Goal: Task Accomplishment & Management: Manage account settings

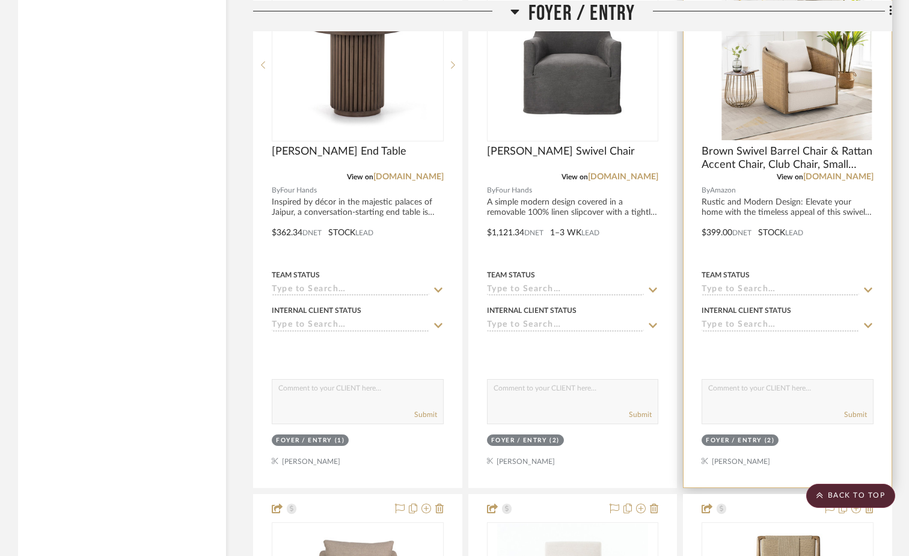
scroll to position [2225, 0]
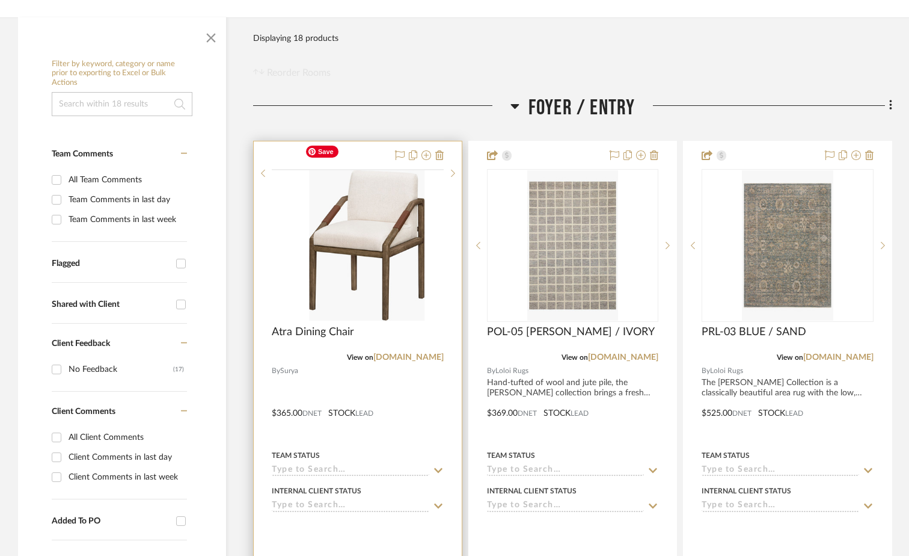
scroll to position [241, 0]
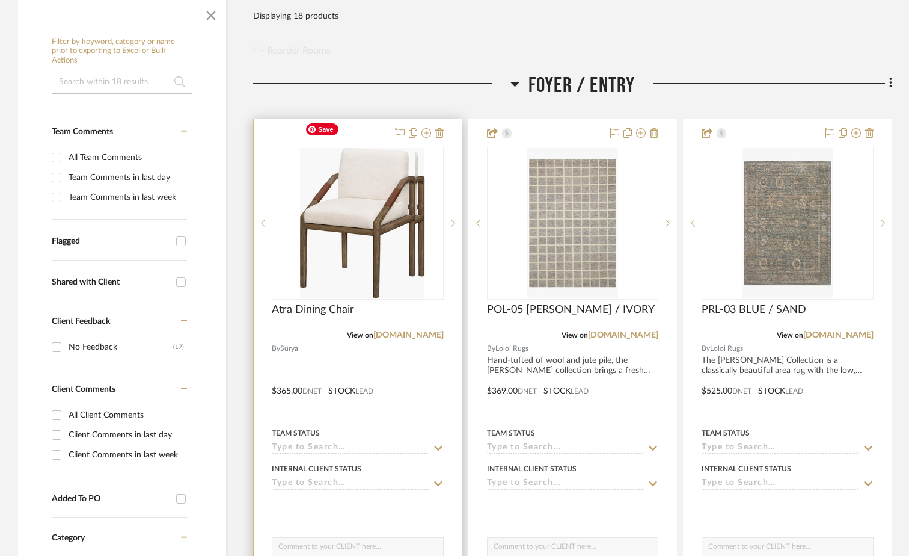
click at [354, 179] on div at bounding box center [358, 223] width 172 height 153
click at [375, 231] on img "0" at bounding box center [357, 223] width 115 height 150
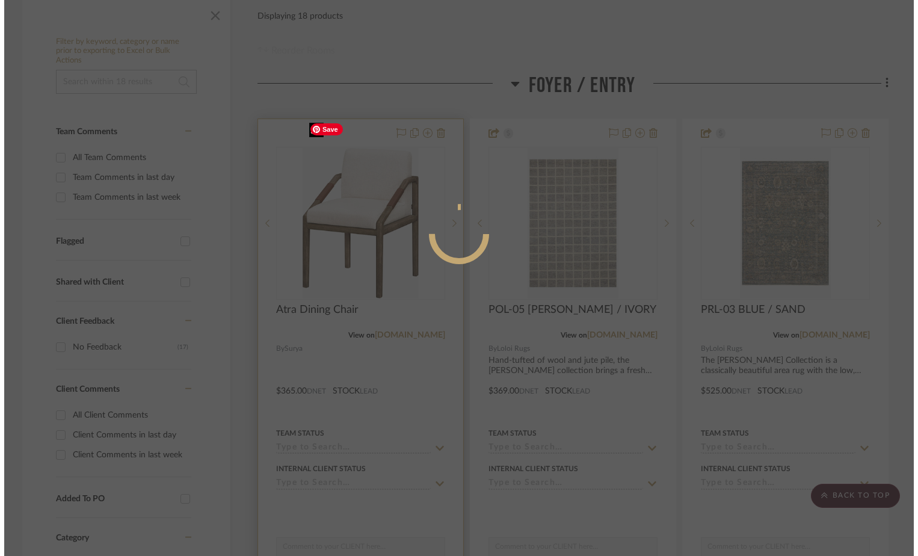
scroll to position [0, 0]
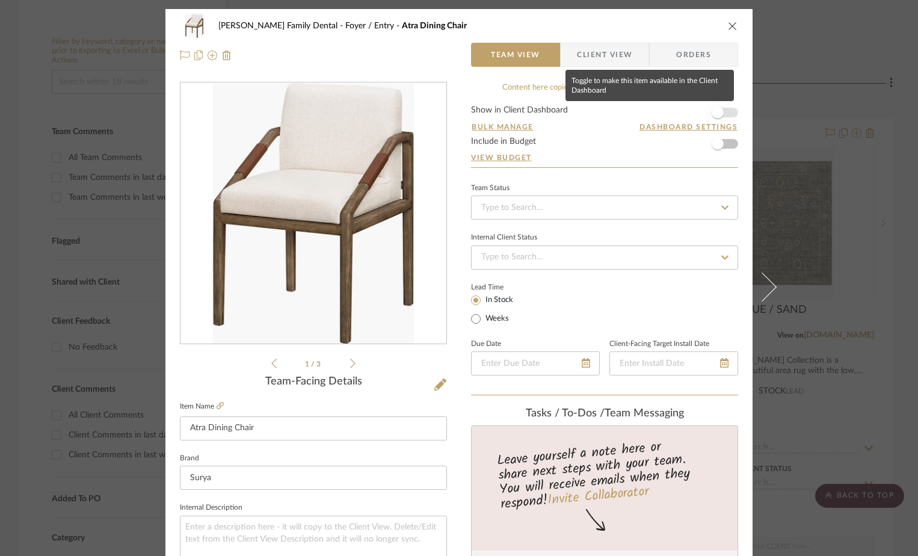
click at [714, 115] on span "button" at bounding box center [717, 112] width 12 height 12
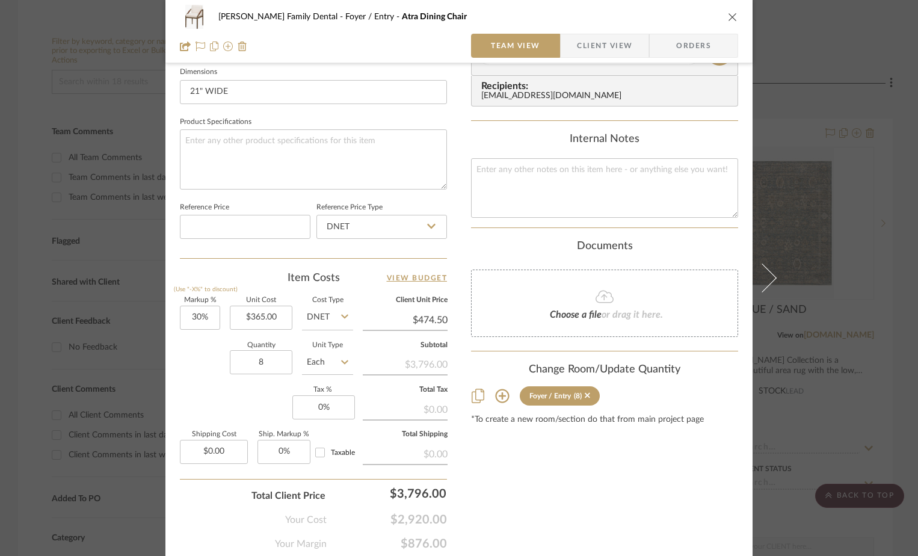
scroll to position [541, 0]
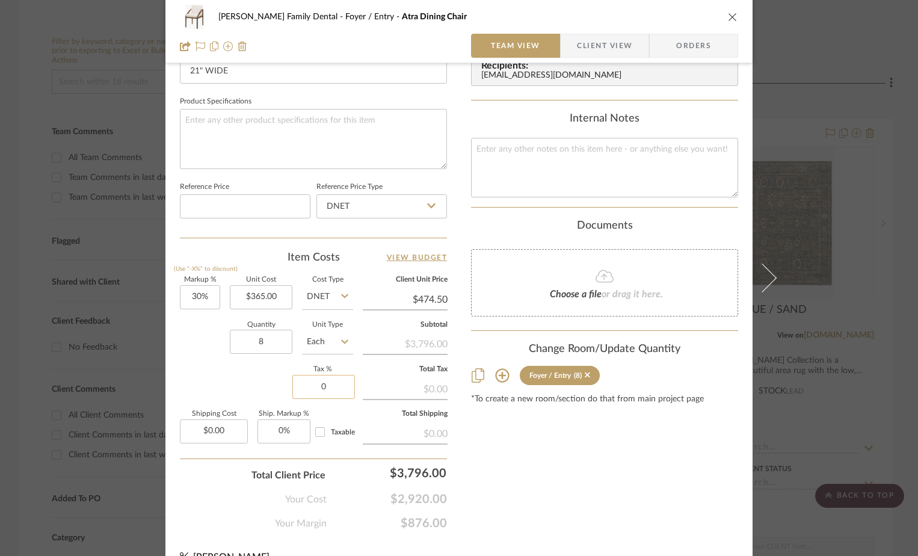
click at [319, 388] on input "0" at bounding box center [323, 387] width 63 height 24
type input "7%"
click at [512, 471] on div "Content here copies to Client View - confirm visibility there. Show in Client D…" at bounding box center [604, 36] width 267 height 990
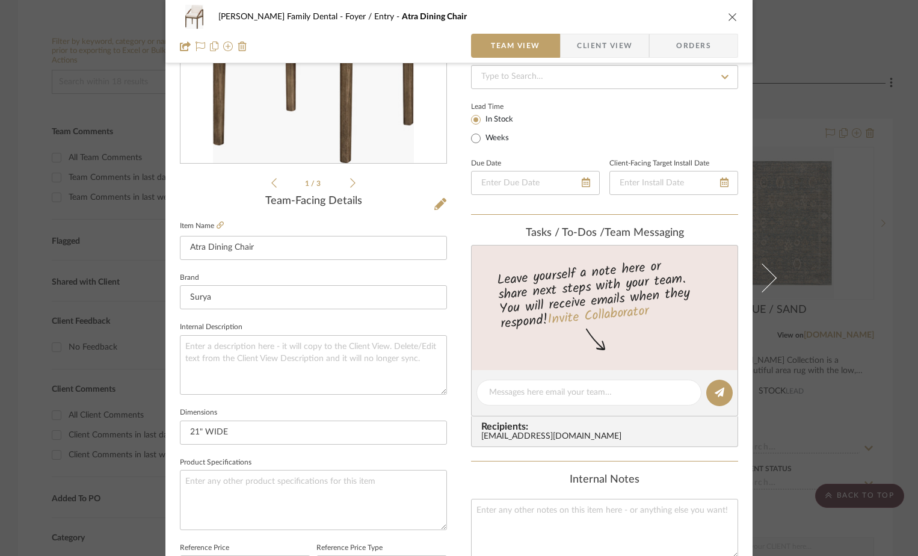
scroll to position [0, 0]
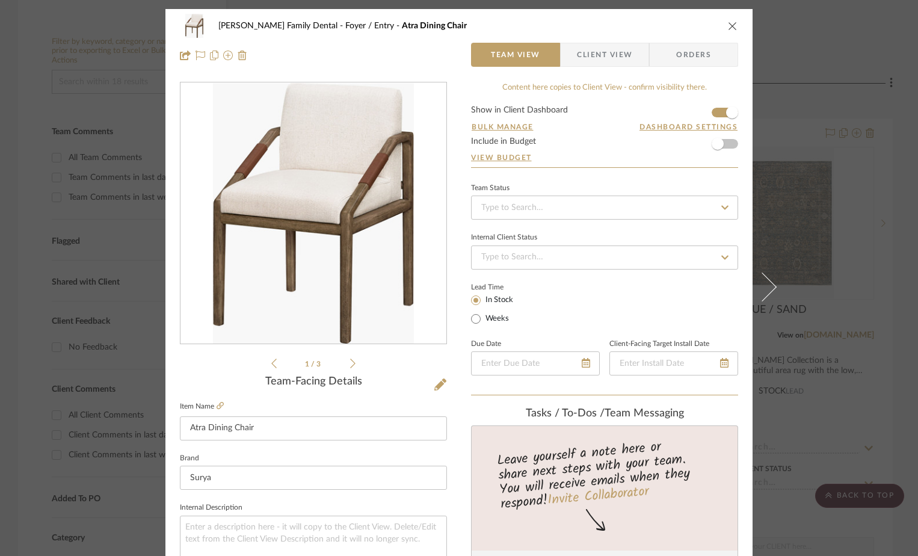
click at [728, 26] on icon "close" at bounding box center [733, 26] width 10 height 10
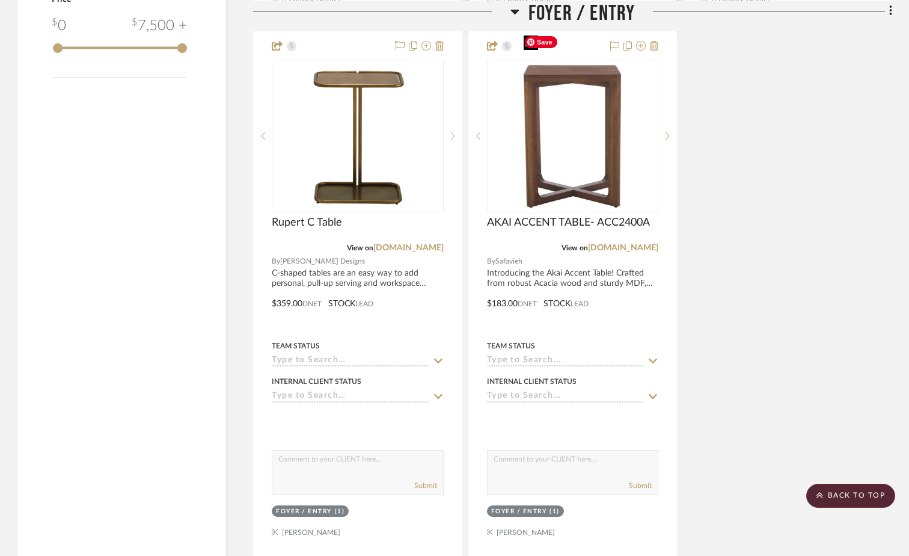
scroll to position [1494, 0]
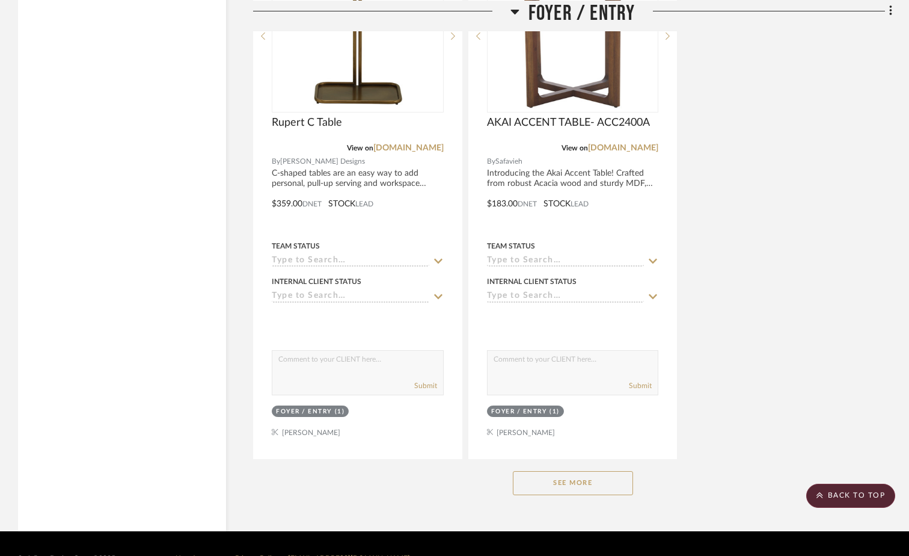
click at [576, 471] on button "See More" at bounding box center [573, 483] width 120 height 24
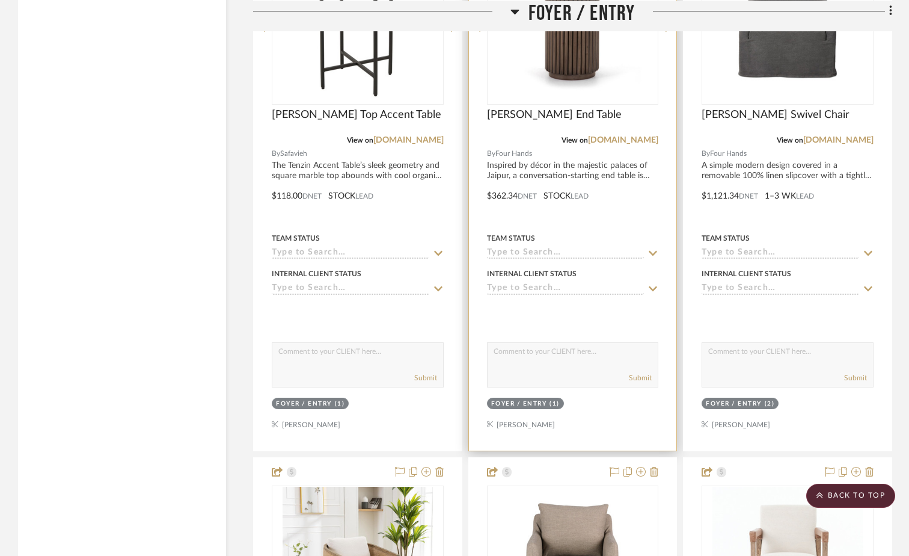
scroll to position [2276, 0]
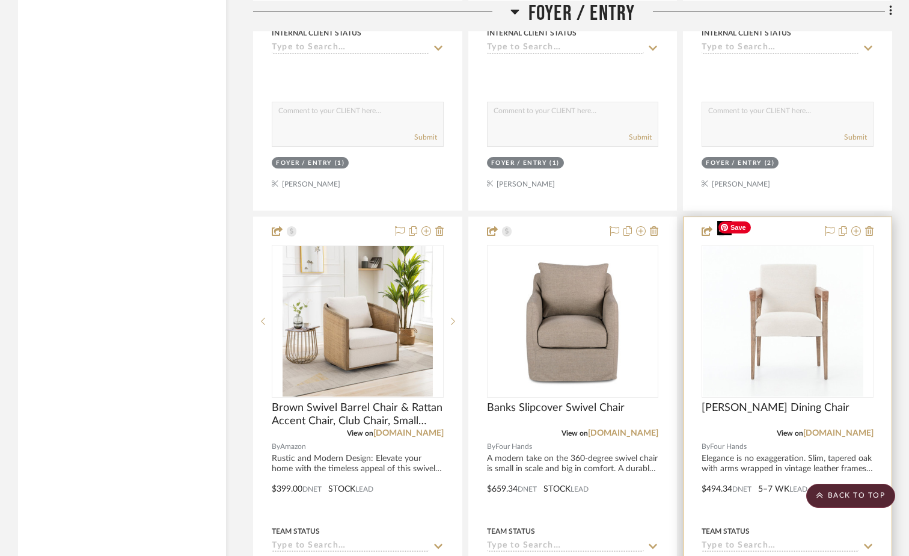
click at [787, 290] on img "0" at bounding box center [778, 321] width 151 height 150
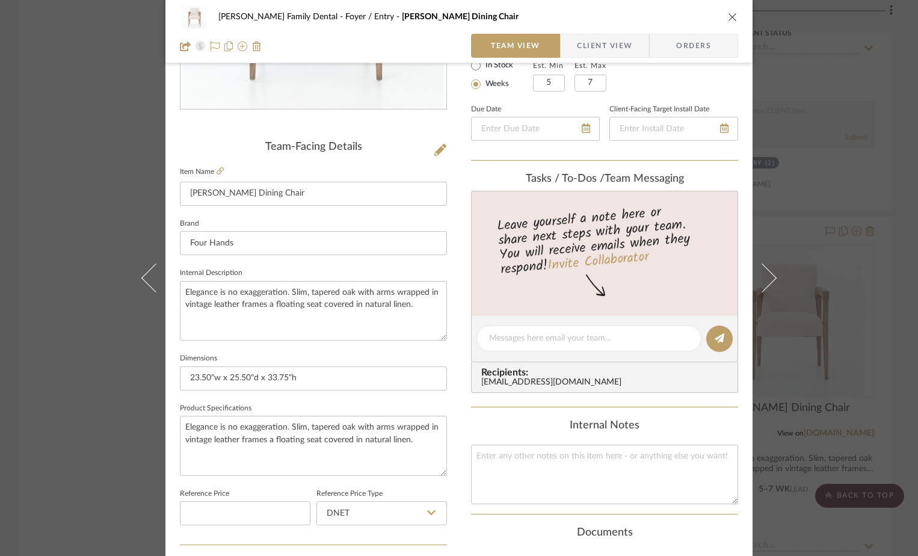
scroll to position [143, 0]
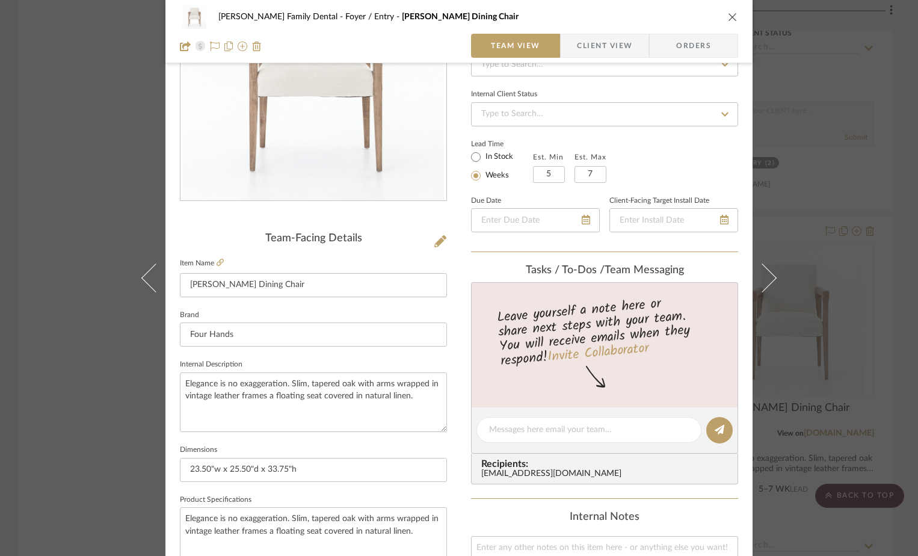
click at [728, 17] on icon "close" at bounding box center [733, 17] width 10 height 10
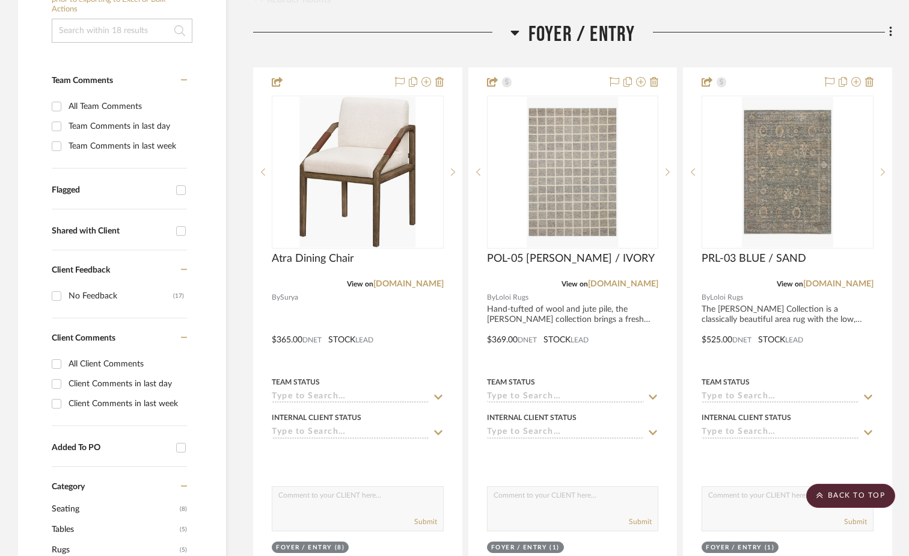
scroll to position [171, 0]
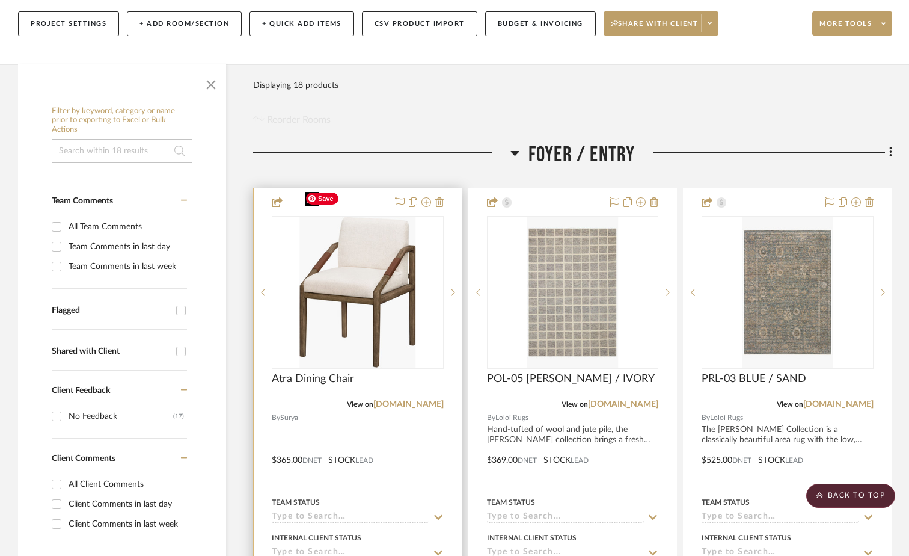
click at [402, 272] on img "0" at bounding box center [357, 292] width 115 height 150
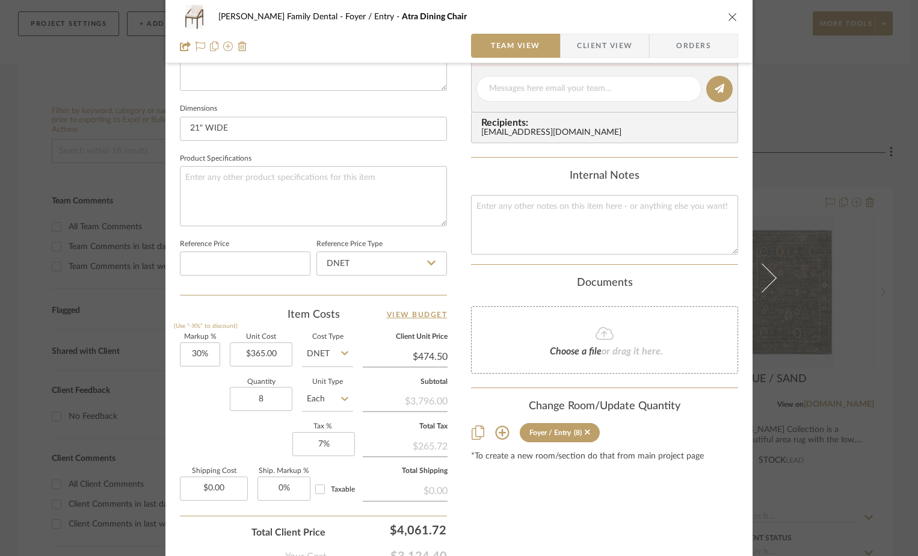
scroll to position [564, 0]
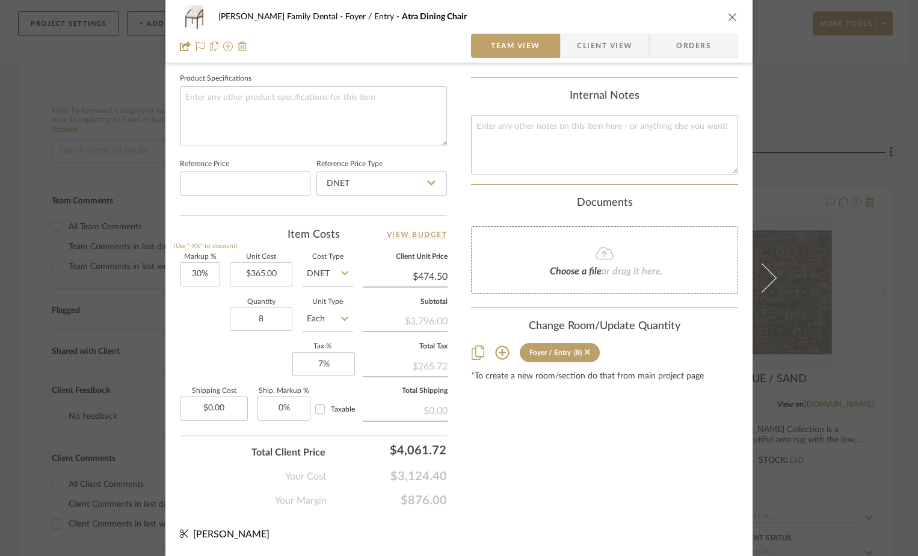
click at [729, 11] on button "close" at bounding box center [732, 16] width 11 height 11
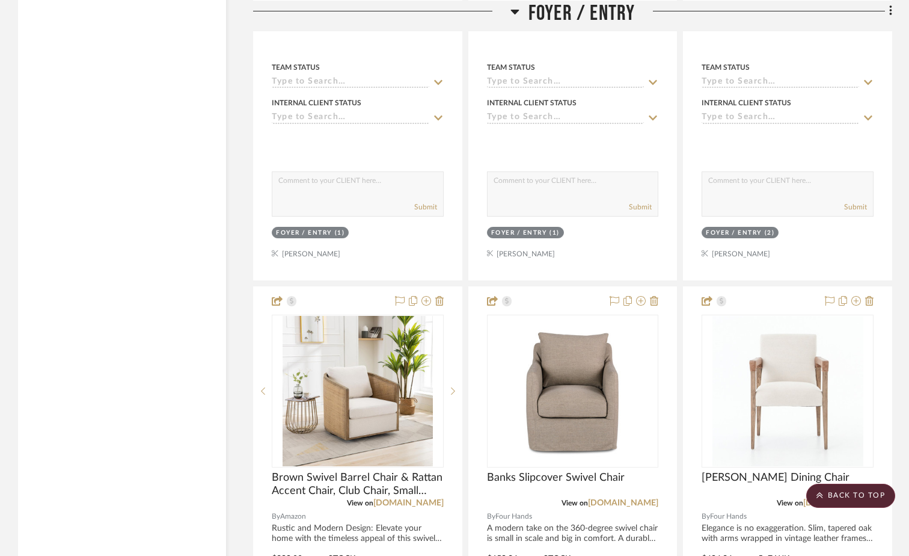
scroll to position [2396, 0]
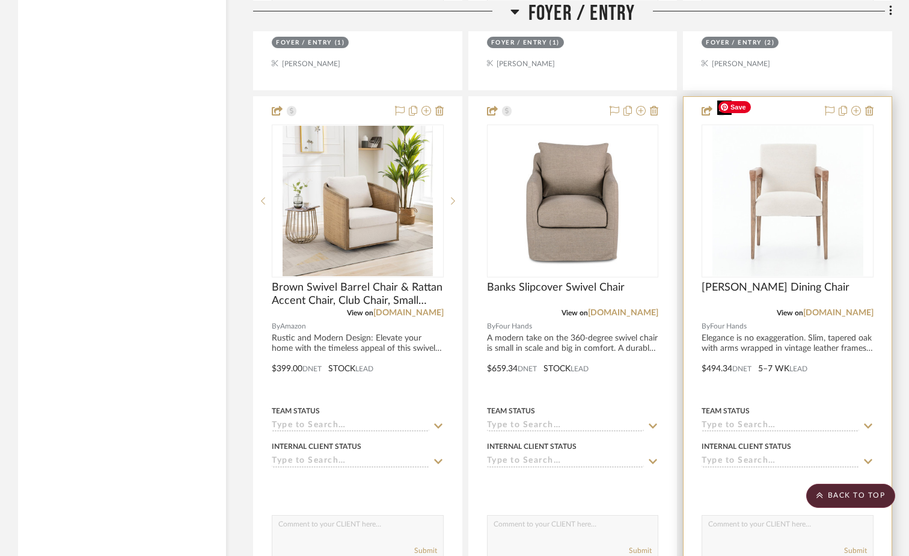
click at [767, 204] on img "0" at bounding box center [787, 201] width 151 height 150
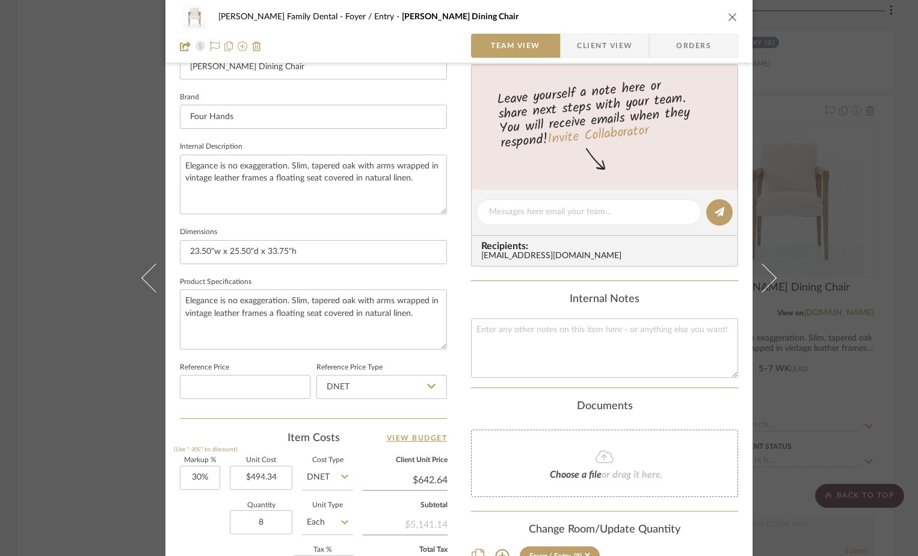
scroll to position [564, 0]
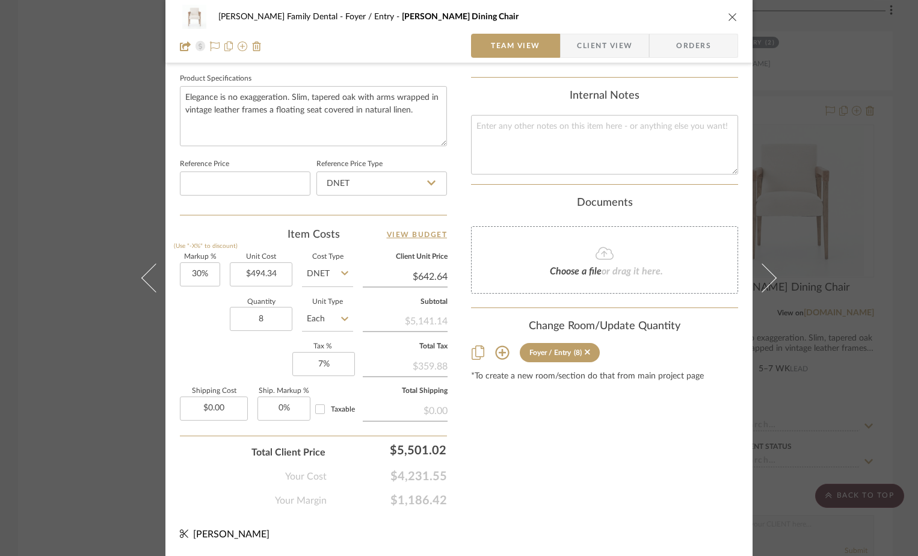
click at [728, 14] on icon "close" at bounding box center [733, 17] width 10 height 10
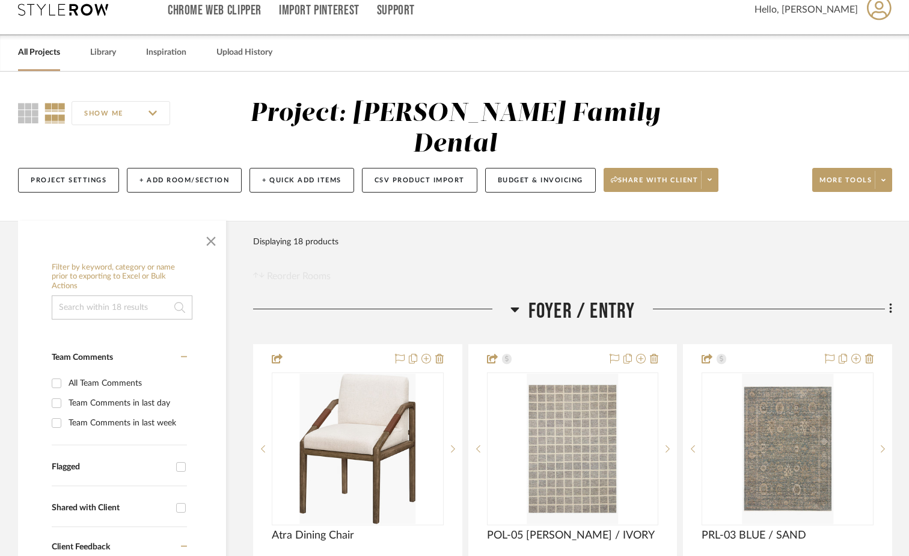
scroll to position [0, 0]
